Goal: Task Accomplishment & Management: Complete application form

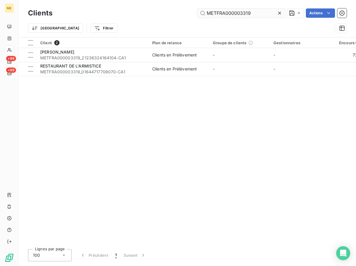
click at [246, 11] on input "METFRA000003319" at bounding box center [240, 12] width 87 height 9
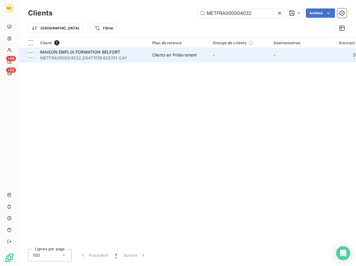
type input "METFRA000004032"
click at [85, 51] on span "MAISON EMPLOI FORMATION BELFORT" at bounding box center [80, 52] width 80 height 5
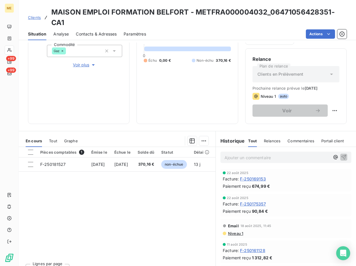
scroll to position [29, 0]
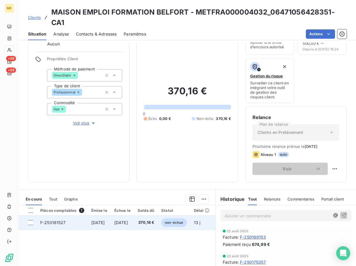
click at [57, 220] on span "F-250181527" at bounding box center [53, 222] width 26 height 5
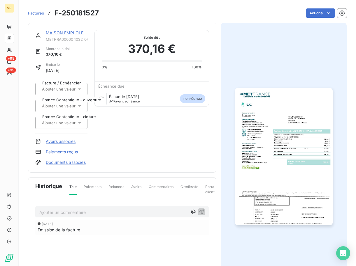
click at [304, 132] on img "button" at bounding box center [283, 157] width 97 height 138
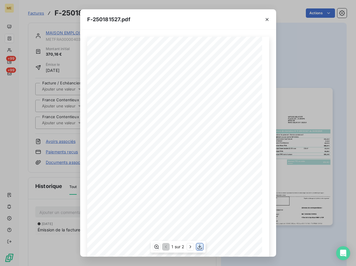
click at [199, 244] on button "button" at bounding box center [199, 247] width 7 height 7
click at [267, 17] on icon "button" at bounding box center [267, 20] width 6 height 6
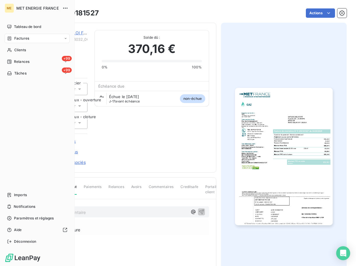
click at [24, 36] on span "Factures" at bounding box center [21, 38] width 15 height 5
click at [13, 52] on div "Clients" at bounding box center [37, 49] width 65 height 9
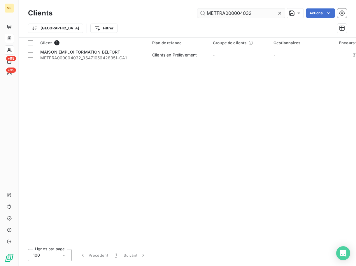
click at [239, 10] on input "METFRA000004032" at bounding box center [240, 12] width 87 height 9
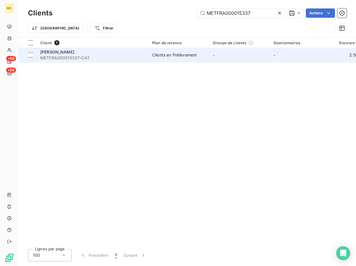
type input "METFRA000015337"
click at [77, 54] on div "[PERSON_NAME]" at bounding box center [92, 52] width 105 height 6
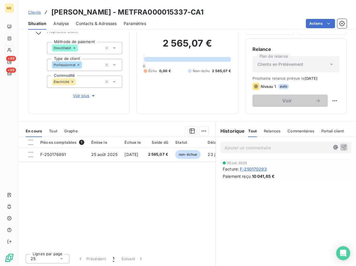
scroll to position [46, 0]
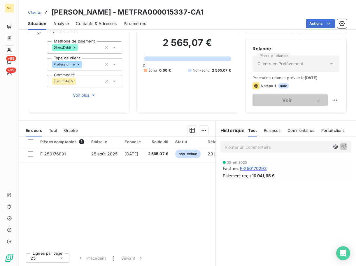
click at [248, 167] on span "F-250170293" at bounding box center [253, 169] width 27 height 6
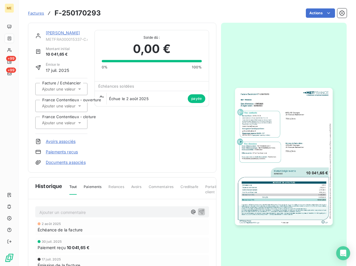
click at [269, 125] on img "button" at bounding box center [283, 157] width 97 height 138
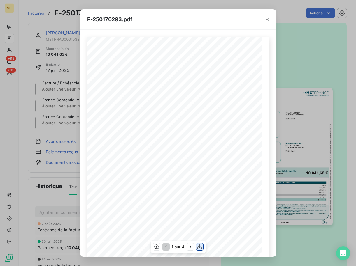
click at [199, 247] on icon "button" at bounding box center [200, 247] width 6 height 6
click at [64, 41] on div "F-250170293.pdf Facture Électricité N° F-250170293 MET Energie France [STREET_A…" at bounding box center [178, 133] width 356 height 266
click at [71, 31] on div "F-250170293.pdf Facture Électricité N° F-250170293 MET Energie France [STREET_A…" at bounding box center [178, 133] width 356 height 266
click at [266, 19] on icon "button" at bounding box center [267, 20] width 6 height 6
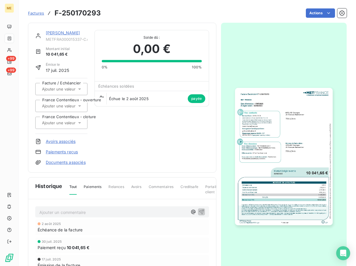
click at [65, 31] on link "[PERSON_NAME]" at bounding box center [63, 32] width 34 height 5
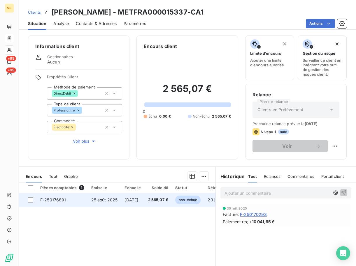
click at [55, 203] on td "F-250176891" at bounding box center [62, 200] width 51 height 14
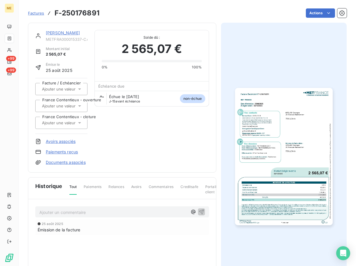
click at [283, 147] on img "button" at bounding box center [283, 157] width 97 height 138
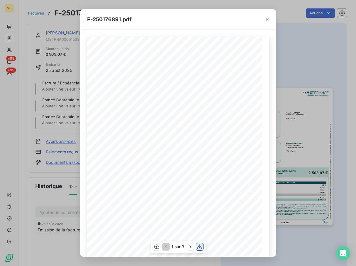
click at [199, 247] on icon "button" at bounding box center [199, 247] width 5 height 5
click at [37, 68] on div "F-250176891.pdf Facture Électricité N° F-250176891 MET Energie France [STREET_A…" at bounding box center [178, 133] width 356 height 266
click at [268, 17] on icon "button" at bounding box center [267, 20] width 6 height 6
click at [268, 19] on icon "button" at bounding box center [267, 20] width 6 height 6
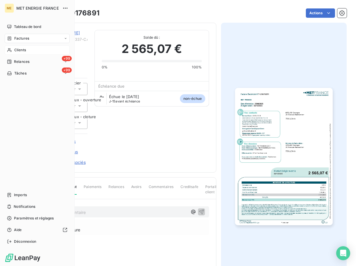
click at [12, 48] on div "Clients" at bounding box center [37, 49] width 65 height 9
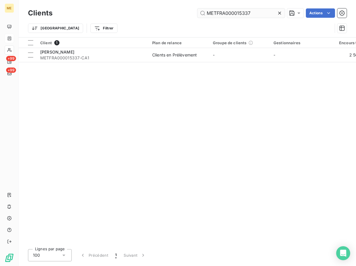
click at [226, 17] on input "METFRA000015337" at bounding box center [240, 12] width 87 height 9
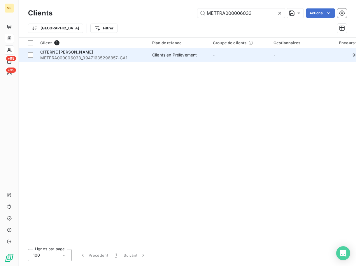
type input "METFRA000006033"
click at [92, 53] on div "CITERNE [PERSON_NAME]" at bounding box center [92, 52] width 105 height 6
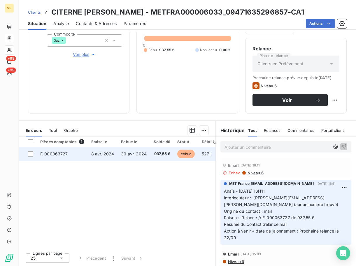
click at [49, 154] on span "F-000063727" at bounding box center [54, 154] width 28 height 5
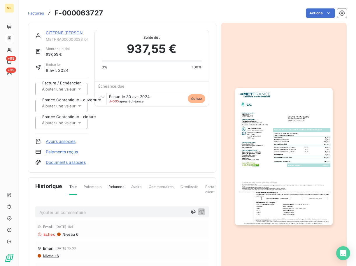
click at [277, 136] on img "button" at bounding box center [283, 157] width 97 height 138
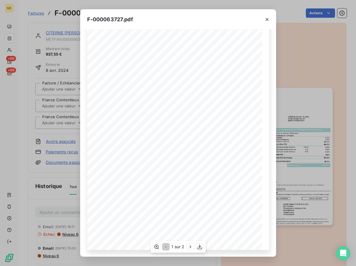
scroll to position [34, 0]
click at [200, 249] on icon "button" at bounding box center [200, 247] width 6 height 6
click at [271, 20] on button "button" at bounding box center [266, 19] width 9 height 9
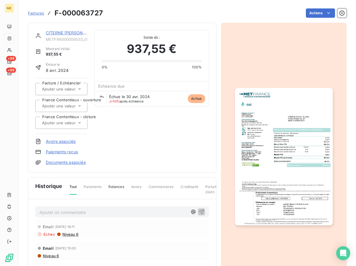
click at [65, 35] on link "CITERNE [PERSON_NAME]" at bounding box center [72, 32] width 53 height 5
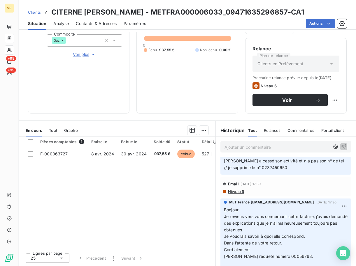
scroll to position [554, 0]
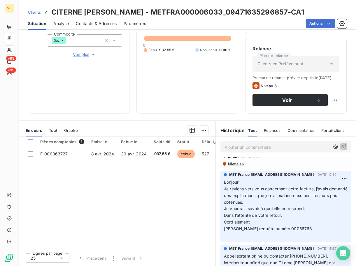
click at [300, 226] on span "[PERSON_NAME] requête numéro 00056763." at bounding box center [268, 228] width 89 height 5
copy span "00056763"
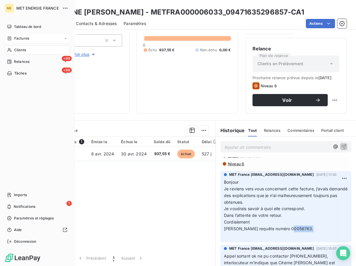
click at [24, 50] on span "Clients" at bounding box center [20, 50] width 12 height 5
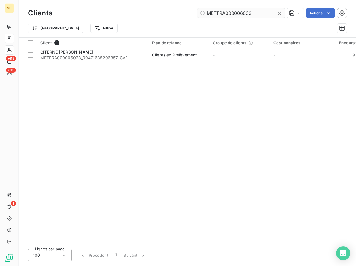
click at [228, 17] on input "METFRA000006033" at bounding box center [240, 12] width 87 height 9
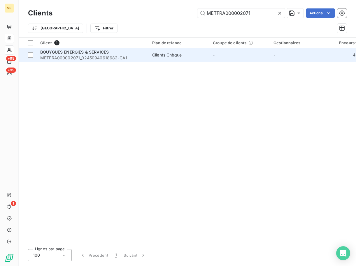
type input "METFRA000002071"
click at [85, 51] on span "BOUYGUES ENERGIES & SERVICES" at bounding box center [74, 52] width 69 height 5
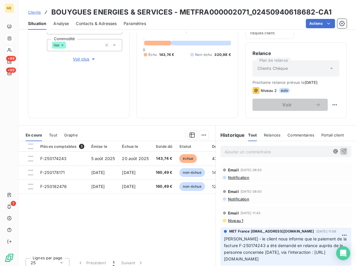
scroll to position [87, 0]
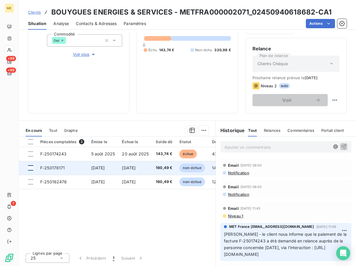
click at [32, 170] on div at bounding box center [30, 168] width 5 height 5
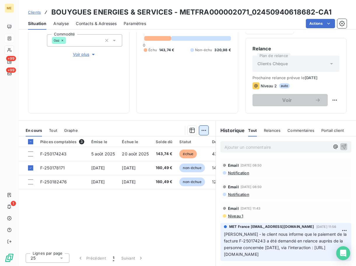
click at [201, 132] on html "ME +99 +99 1 Clients BOUYGUES ENERGIES & SERVICES - METFRA000002071_02450940618…" at bounding box center [178, 133] width 356 height 266
click at [201, 128] on html "ME +99 +99 1 Clients BOUYGUES ENERGIES & SERVICES - METFRA000002071_02450940618…" at bounding box center [178, 133] width 356 height 266
click at [205, 130] on html "ME +99 +99 1 Clients BOUYGUES ENERGIES & SERVICES - METFRA000002071_02450940618…" at bounding box center [178, 133] width 356 height 266
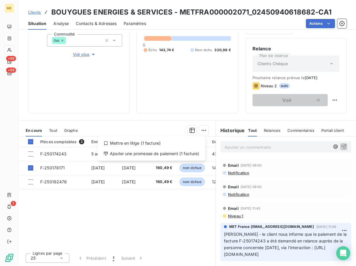
click at [200, 131] on html "ME +99 +99 1 Clients BOUYGUES ENERGIES & SERVICES - METFRA000002071_02450940618…" at bounding box center [178, 133] width 356 height 266
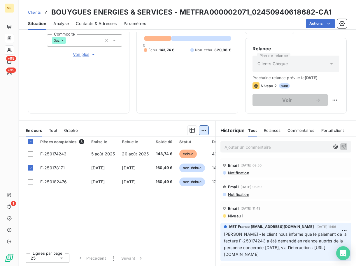
click at [201, 131] on html "ME +99 +99 1 Clients BOUYGUES ENERGIES & SERVICES - METFRA000002071_02450940618…" at bounding box center [178, 133] width 356 height 266
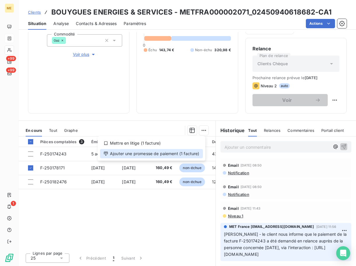
click at [137, 153] on div "Ajouter une promesse de paiement (1 facture)" at bounding box center [151, 153] width 103 height 9
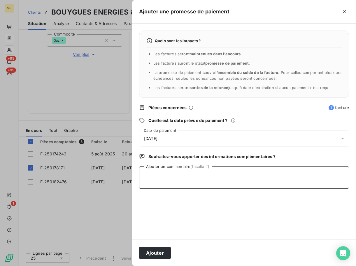
click at [159, 182] on textarea "Ajouter un commentaire (facultatif)" at bounding box center [244, 178] width 210 height 22
paste textarea "0372852"
drag, startPoint x: 229, startPoint y: 184, endPoint x: 225, endPoint y: 184, distance: 3.8
click at [225, 184] on textarea "[PERSON_NAME] 0372852" at bounding box center [244, 178] width 210 height 22
click at [209, 178] on textarea "[PERSON_NAME] 0372852" at bounding box center [244, 178] width 210 height 22
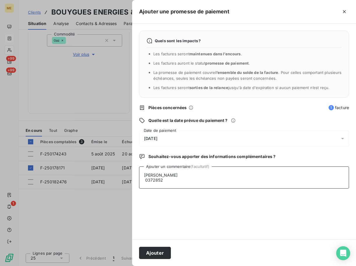
click at [208, 171] on textarea "[PERSON_NAME] 0372852" at bounding box center [244, 178] width 210 height 22
click at [294, 178] on textarea "[PERSON_NAME] [DATE] 12h45 preuve paiement ok chèque n° 0372852" at bounding box center [244, 178] width 210 height 22
click at [327, 175] on textarea "[PERSON_NAME] [DATE] 12h45 preuve paiement ok chèque n° 0372852 interaction" at bounding box center [244, 178] width 210 height 22
paste textarea "[PERSON_NAME][EMAIL_ADDRESS][DOMAIN_NAME]"
click at [247, 183] on textarea "[PERSON_NAME] [DATE] 12h45 preuve paiement ok chèque n° 0372852 interaction [PE…" at bounding box center [244, 178] width 210 height 22
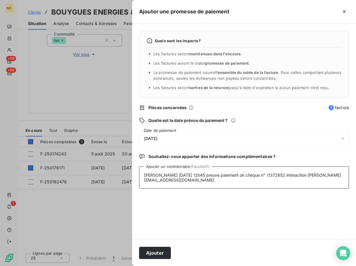
paste textarea "[DATE] 08:25"
click at [220, 180] on textarea "[PERSON_NAME] [DATE] 12h45 preuve paiement ok chèque n° 0372852 interaction [PE…" at bounding box center [244, 178] width 210 height 22
click at [266, 182] on textarea "[PERSON_NAME] [DATE] 12h45 preuve paiement ok chèque n° 0372852 interaction [PE…" at bounding box center [244, 178] width 210 height 22
click at [163, 185] on textarea "[PERSON_NAME] [DATE] 12h45 preuve paiement ok chèque n° 0372852 interaction [PE…" at bounding box center [244, 178] width 210 height 22
paste textarea "[URL][DOMAIN_NAME]"
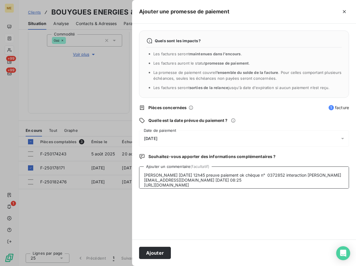
scroll to position [4, 0]
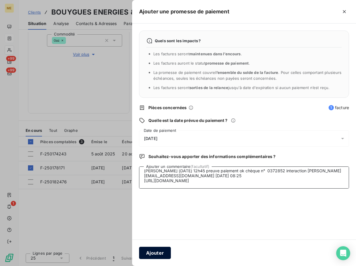
type textarea "[PERSON_NAME] [DATE] 12h45 preuve paiement ok chèque n° 0372852 interaction [PE…"
click at [161, 256] on button "Ajouter" at bounding box center [155, 253] width 32 height 12
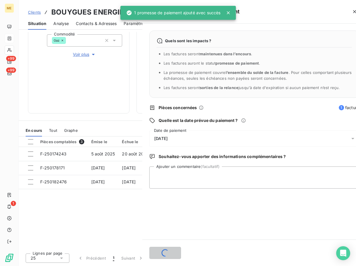
scroll to position [0, 0]
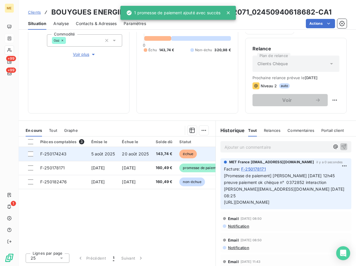
click at [76, 154] on td "F-250174243" at bounding box center [62, 154] width 51 height 14
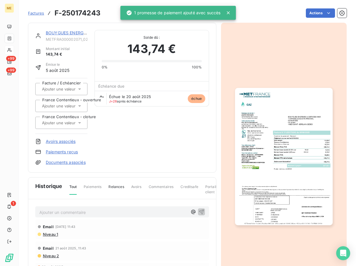
click at [269, 160] on img "button" at bounding box center [283, 157] width 97 height 138
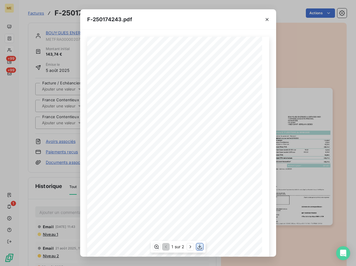
click at [202, 249] on icon "button" at bounding box center [199, 247] width 5 height 5
click at [57, 27] on div "F-250174243.pdf *Sous réserve, notamment, du bon encaissement des règlements dé…" at bounding box center [178, 133] width 356 height 266
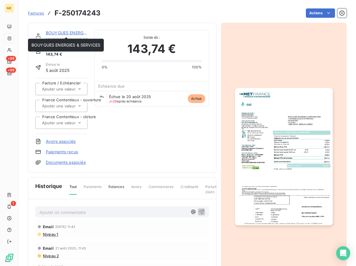
click at [69, 34] on link "BOUYGUES ENERGIES & SERVICES" at bounding box center [80, 32] width 69 height 5
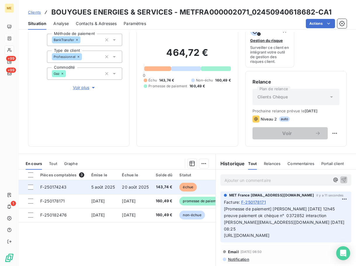
scroll to position [87, 0]
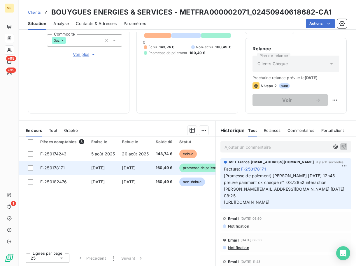
click at [66, 167] on td "F-250178171" at bounding box center [62, 168] width 51 height 14
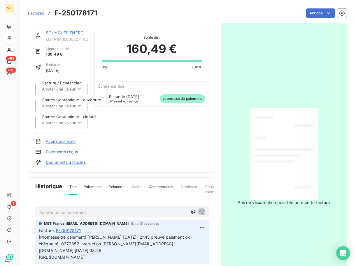
click at [40, 13] on span "Factures" at bounding box center [36, 13] width 16 height 5
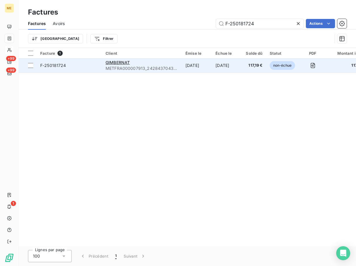
click at [50, 63] on span "F-250181724" at bounding box center [53, 65] width 26 height 5
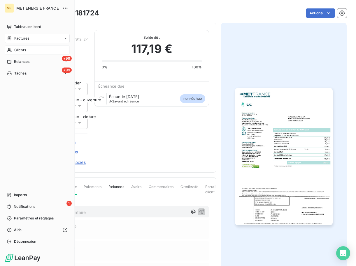
click at [26, 46] on div "Clients" at bounding box center [37, 49] width 65 height 9
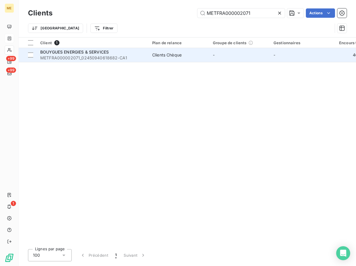
click at [129, 61] on td "BOUYGUES ENERGIES & SERVICES METFRA000002071_02450940618682-CA1" at bounding box center [93, 55] width 112 height 14
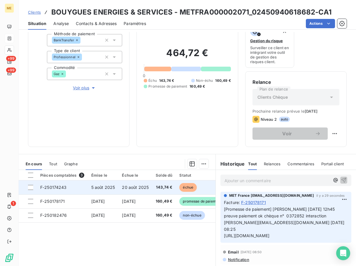
scroll to position [87, 0]
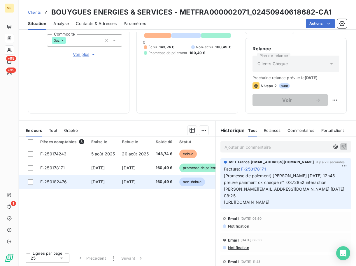
click at [56, 184] on span "F-250182476" at bounding box center [53, 182] width 27 height 5
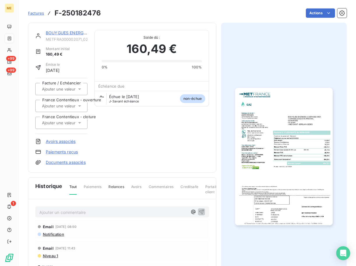
click at [260, 131] on img "button" at bounding box center [283, 157] width 97 height 138
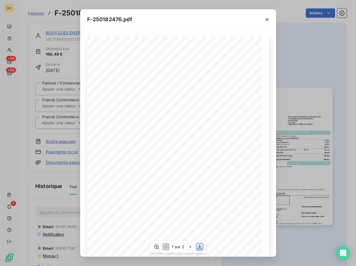
click at [198, 247] on icon "button" at bounding box center [200, 247] width 6 height 6
click at [59, 30] on div "F-250182476.pdf *Sous réserve, notamment, du bon encaissement des règlements dé…" at bounding box center [178, 133] width 356 height 266
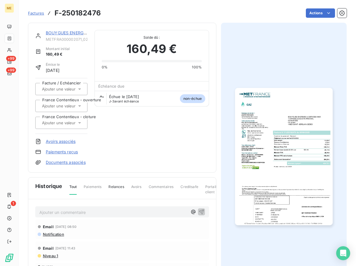
click at [68, 33] on link "BOUYGUES ENERGIES & SERVICES" at bounding box center [80, 32] width 69 height 5
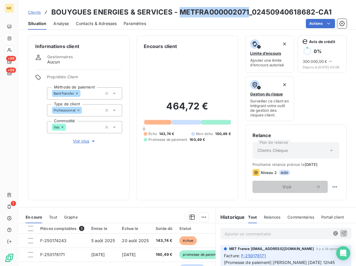
drag, startPoint x: 247, startPoint y: 12, endPoint x: 178, endPoint y: 11, distance: 69.4
click at [178, 11] on h3 "BOUYGUES ENERGIES & SERVICES - METFRA000002071_02450940618682-CA1" at bounding box center [191, 12] width 280 height 10
copy h3 "METFRA000002071"
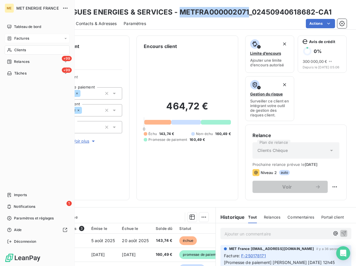
click at [18, 51] on span "Clients" at bounding box center [20, 50] width 12 height 5
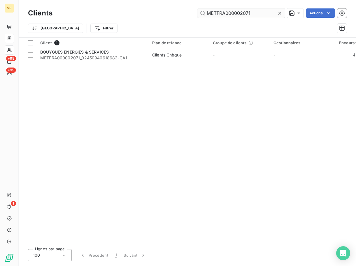
click at [249, 15] on input "METFRA000002071" at bounding box center [240, 12] width 87 height 9
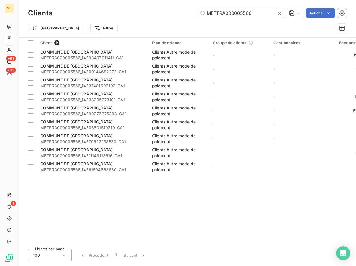
type input "METFRA000005566"
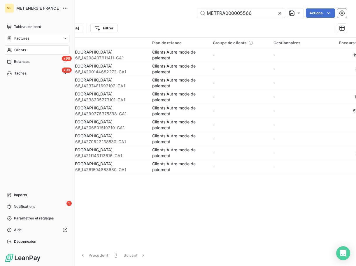
click at [12, 37] on div "Factures" at bounding box center [18, 38] width 22 height 5
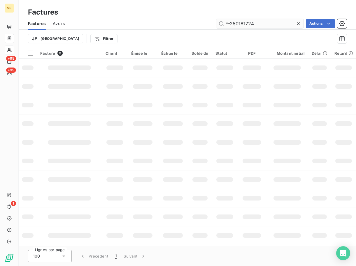
click at [264, 24] on input "F-250181724" at bounding box center [259, 23] width 87 height 9
click at [230, 26] on input "F000057909" at bounding box center [259, 23] width 87 height 9
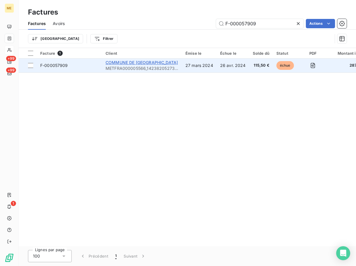
type input "F-000057909"
click at [132, 63] on span "COMMUNE DE [GEOGRAPHIC_DATA]" at bounding box center [142, 62] width 72 height 5
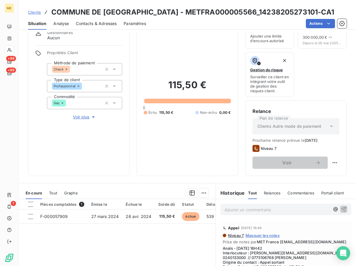
scroll to position [87, 0]
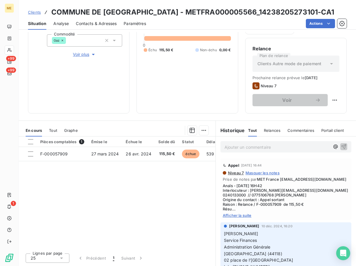
click at [234, 218] on span "Afficher la suite" at bounding box center [286, 215] width 126 height 5
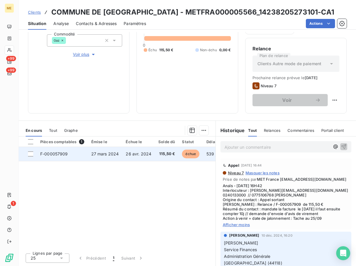
click at [34, 155] on td at bounding box center [28, 154] width 18 height 14
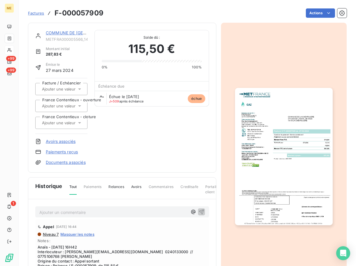
click at [73, 36] on div "COMMUNE DE [GEOGRAPHIC_DATA]" at bounding box center [67, 33] width 42 height 6
click at [73, 33] on link "COMMUNE DE [GEOGRAPHIC_DATA]" at bounding box center [82, 32] width 73 height 5
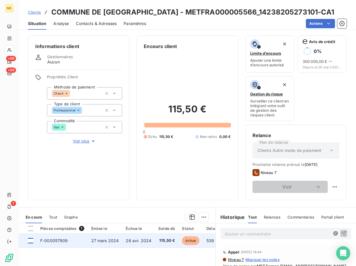
click at [30, 242] on div at bounding box center [30, 240] width 5 height 5
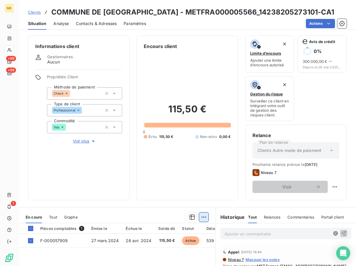
click at [201, 217] on html "ME +99 +99 1 Clients COMMUNE DE LA CHEVROLIERE - METFRA000005566_14238205273101…" at bounding box center [178, 133] width 356 height 266
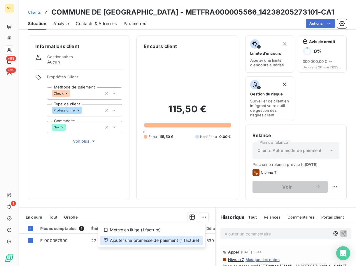
click at [129, 239] on div "Ajouter une promesse de paiement (1 facture)" at bounding box center [151, 240] width 103 height 9
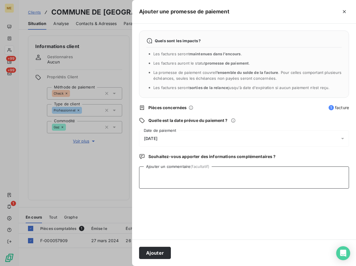
click at [183, 168] on textarea "Ajouter un commentaire (facultatif)" at bounding box center [244, 178] width 210 height 22
click at [256, 176] on textarea "[PERSON_NAME] [DATE] 12h50 Avis virement OK" at bounding box center [244, 178] width 210 height 22
paste textarea "[PERSON_NAME][EMAIL_ADDRESS][DOMAIN_NAME]"
click at [337, 173] on textarea "[PERSON_NAME] [DATE] 12h50 Avis virement OK INTERACTION [PERSON_NAME][EMAIL_ADD…" at bounding box center [244, 178] width 210 height 22
paste textarea "[DATE] 09:27"
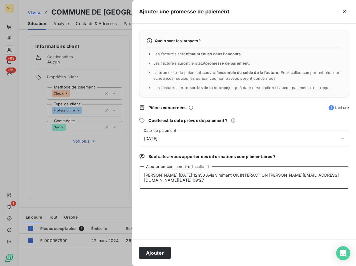
click at [196, 178] on textarea "[PERSON_NAME] [DATE] 12h50 Avis virement OK INTERACTION [PERSON_NAME][EMAIL_ADD…" at bounding box center [244, 178] width 210 height 22
click at [152, 187] on textarea "[PERSON_NAME] [DATE] 12h50 Avis virement OK INTERACTION [PERSON_NAME][EMAIL_ADD…" at bounding box center [244, 178] width 210 height 22
paste textarea "[URL][DOMAIN_NAME]"
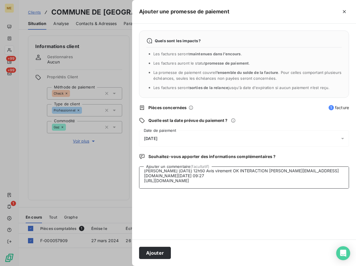
type textarea "[PERSON_NAME] [DATE] 12h50 Avis virement OK INTERACTION [PERSON_NAME][EMAIL_ADD…"
click at [203, 134] on div "[DATE]" at bounding box center [244, 139] width 210 height 16
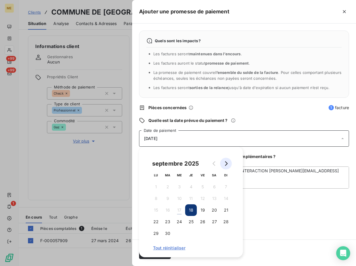
click at [228, 164] on icon "Go to next month" at bounding box center [226, 163] width 5 height 5
click at [214, 164] on icon "Go to previous month" at bounding box center [214, 163] width 5 height 5
click at [229, 163] on button "Go to next month" at bounding box center [226, 164] width 12 height 12
click at [193, 199] on button "9" at bounding box center [191, 199] width 12 height 12
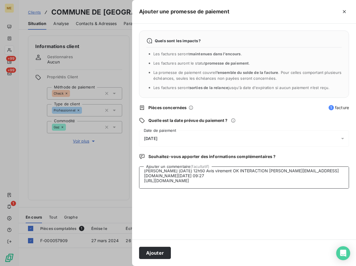
click at [274, 172] on textarea "[PERSON_NAME] [DATE] 12h50 Avis virement OK INTERACTION [PERSON_NAME][EMAIL_ADD…" at bounding box center [244, 178] width 210 height 22
click at [161, 257] on button "Ajouter" at bounding box center [155, 253] width 32 height 12
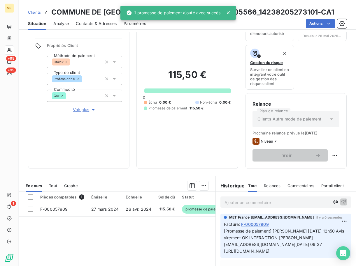
scroll to position [0, 0]
